Goal: Book appointment/travel/reservation

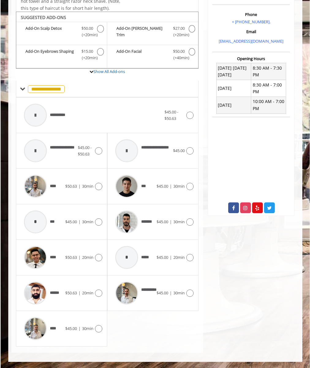
scroll to position [168, 0]
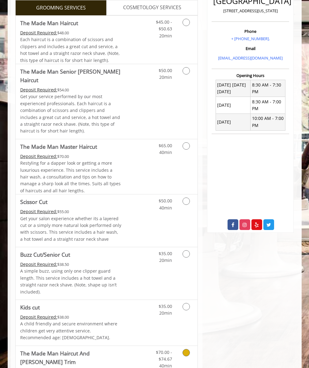
scroll to position [427, 0]
